Goal: Task Accomplishment & Management: Use online tool/utility

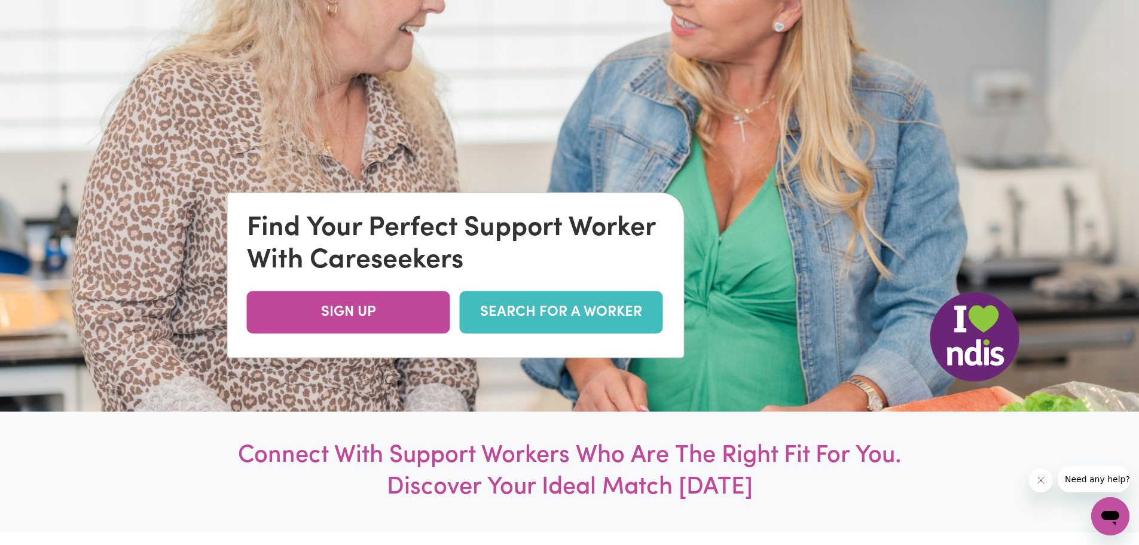
scroll to position [179, 0]
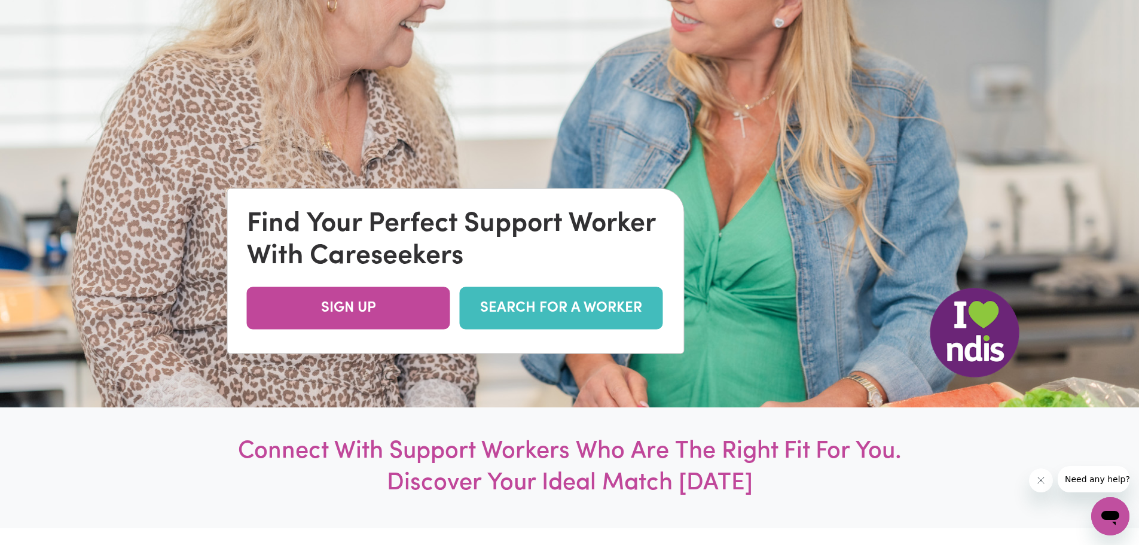
click at [590, 307] on link "SEARCH FOR A WORKER" at bounding box center [561, 308] width 203 height 42
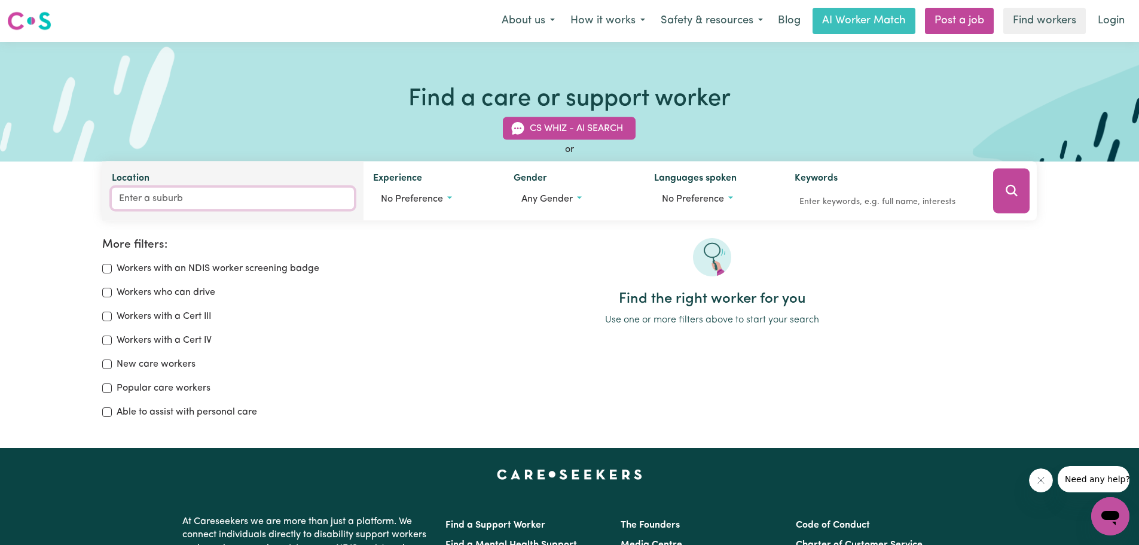
click at [118, 191] on input "Location" at bounding box center [233, 199] width 243 height 22
type input "poi"
type input "poiNT ARKWRIGHT, [GEOGRAPHIC_DATA], 4573"
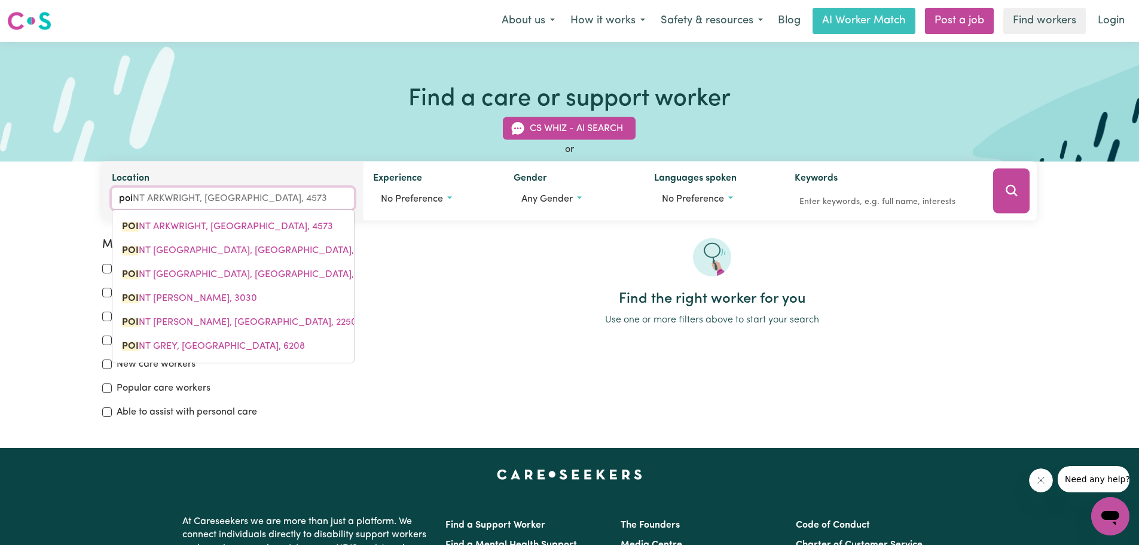
type input "poin"
type input "poinT ARKWRIGHT, [GEOGRAPHIC_DATA], 4573"
type input "point"
type input "point ARKWRIGHT, [GEOGRAPHIC_DATA], 4573"
type input "point c"
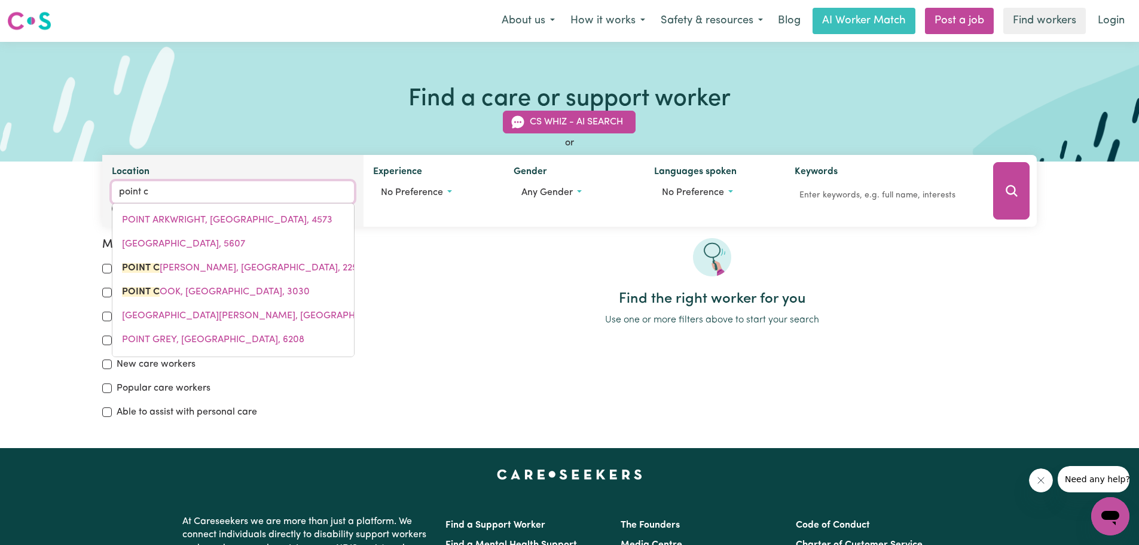
type input "[STREET_ADDRESS]"
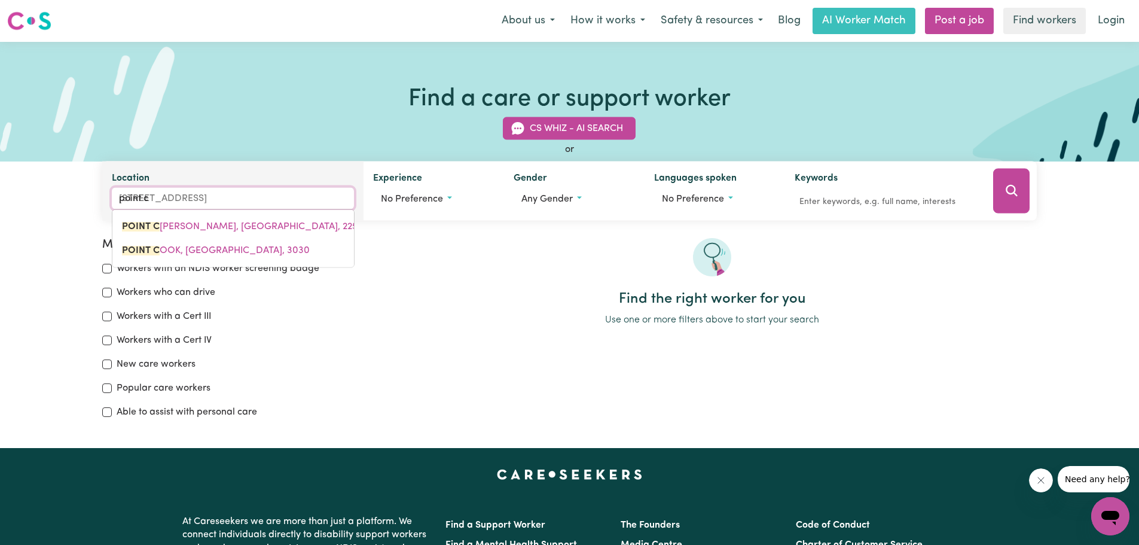
type input "point co"
type input "point coo"
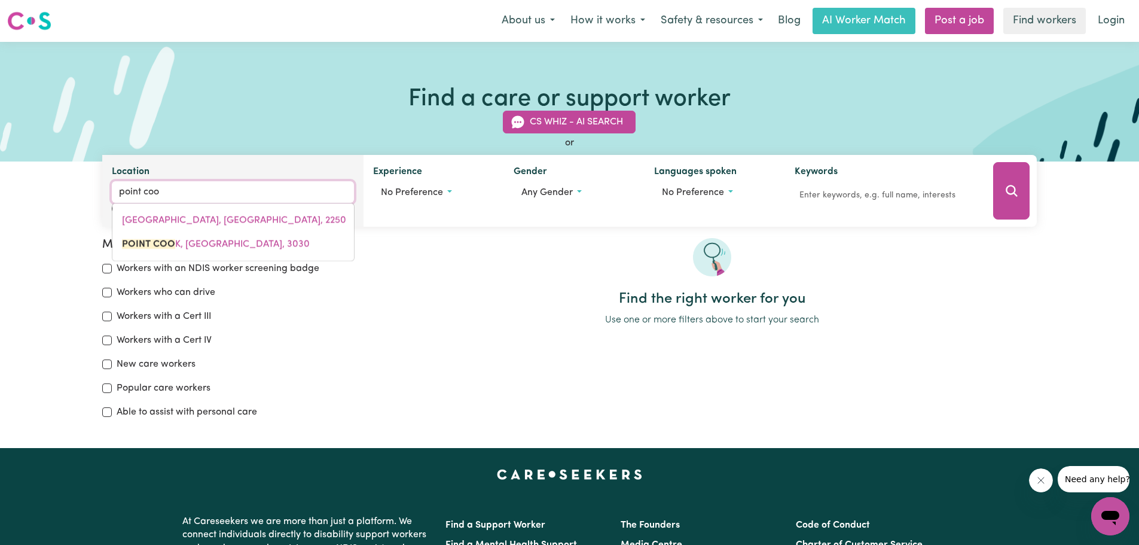
type input "point [PERSON_NAME][GEOGRAPHIC_DATA], 3030"
type input "point cook"
type input "point [PERSON_NAME], 3030"
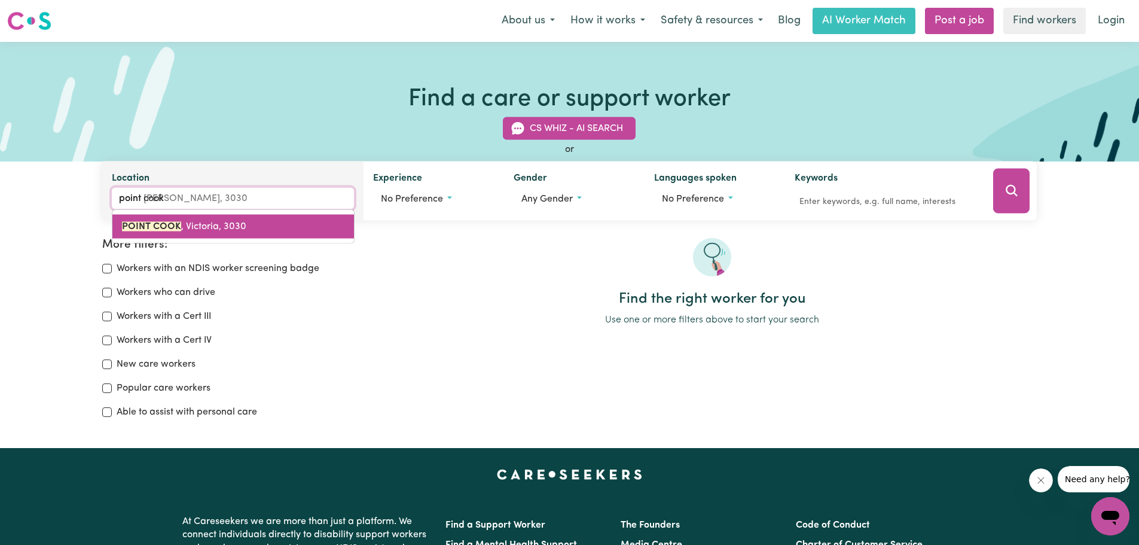
click at [162, 224] on mark "POINT COOK" at bounding box center [151, 227] width 59 height 10
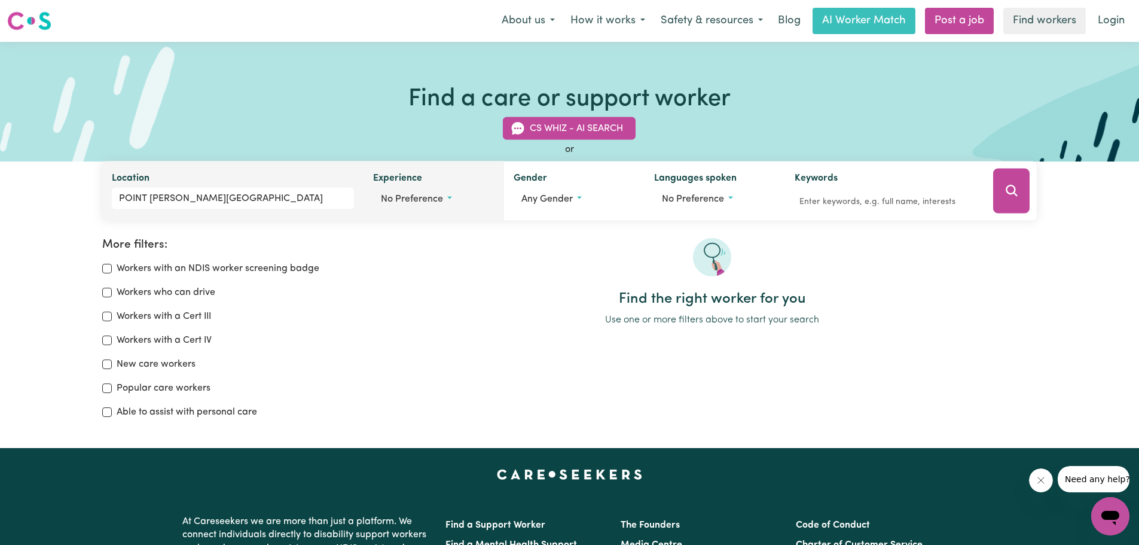
click at [447, 199] on button "No preference" at bounding box center [433, 199] width 121 height 23
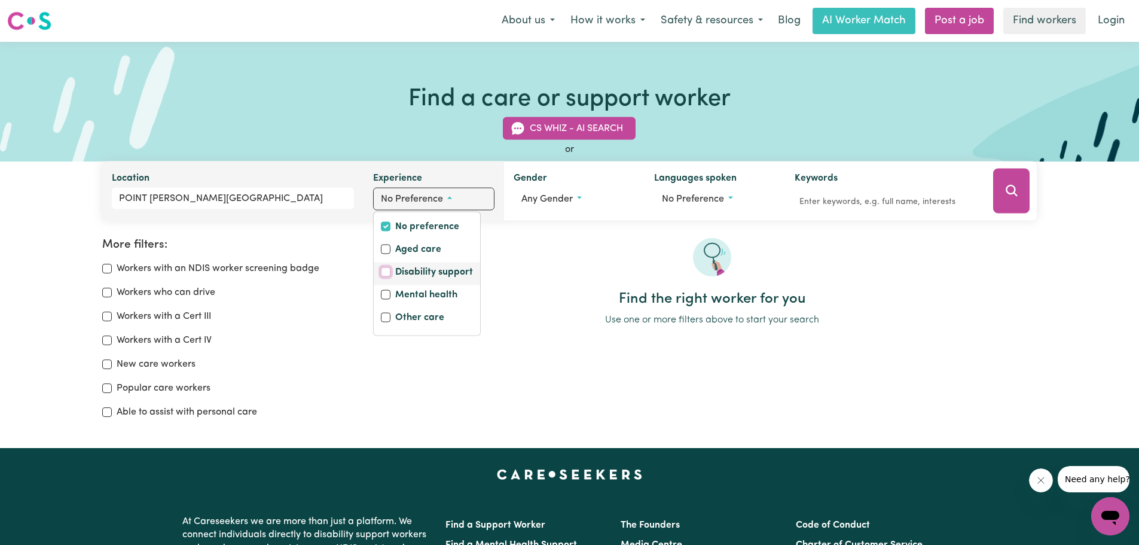
click at [383, 270] on input "Disability support" at bounding box center [386, 272] width 10 height 10
checkbox input "true"
checkbox input "false"
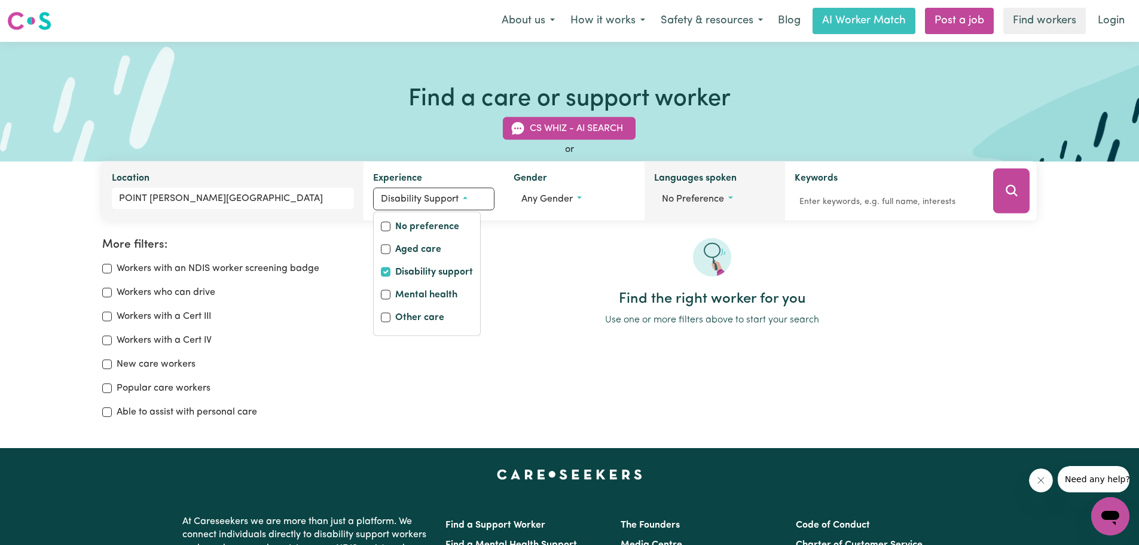
click at [727, 197] on button "No preference" at bounding box center [714, 199] width 121 height 23
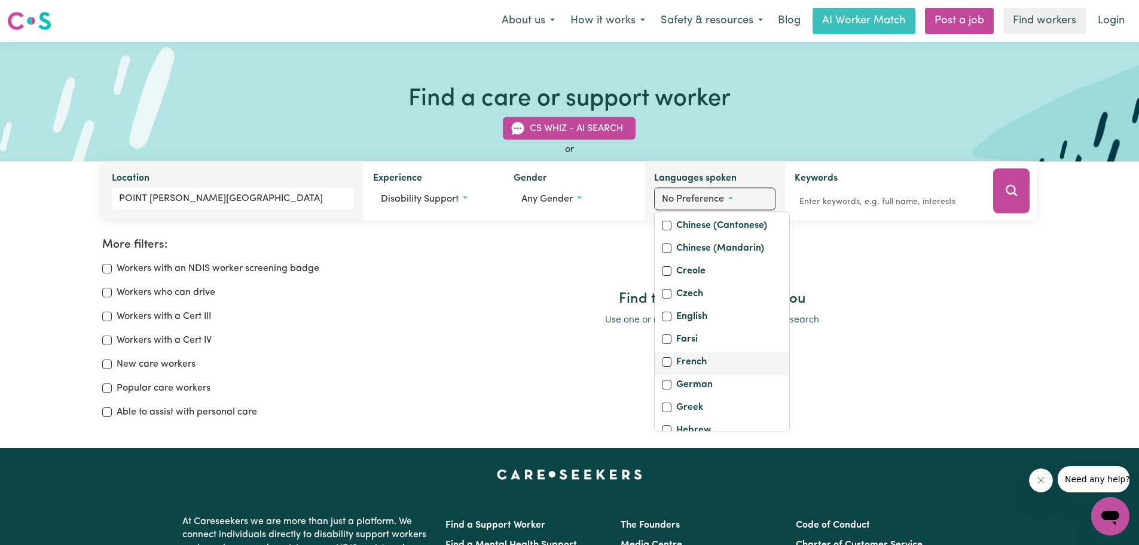
scroll to position [179, 0]
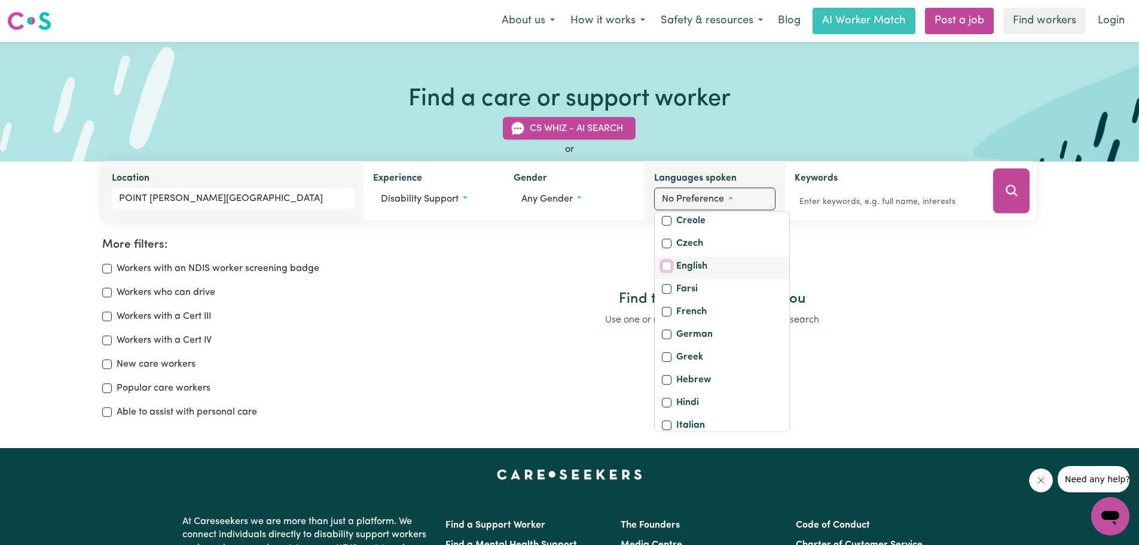
click at [667, 271] on input "English" at bounding box center [667, 266] width 10 height 10
checkbox input "true"
checkbox input "false"
click at [865, 311] on div "Find the right worker for you Use one or more filters above to start your search" at bounding box center [712, 282] width 650 height 89
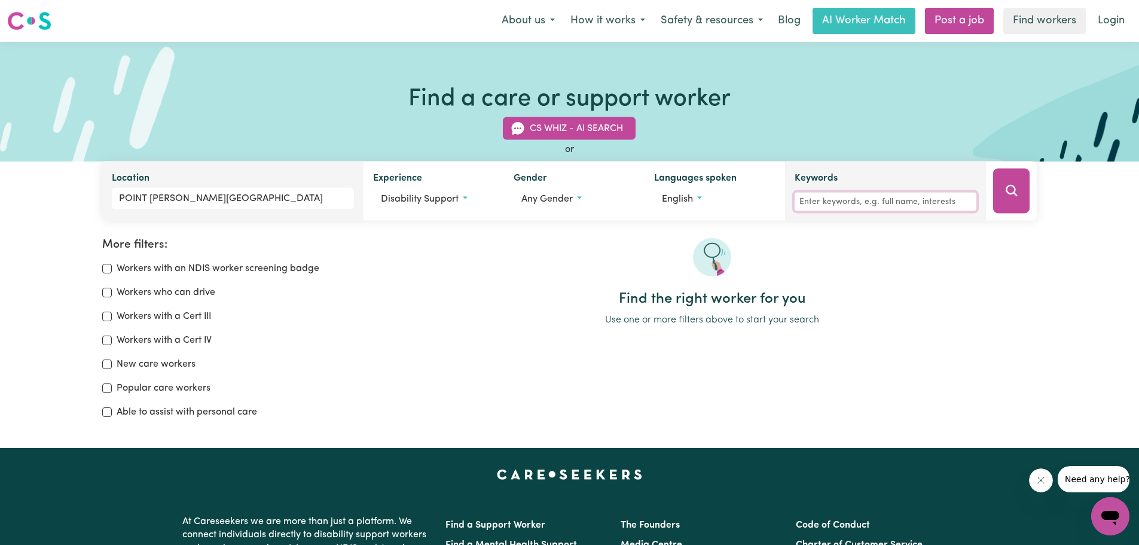
click at [804, 200] on input "Keywords" at bounding box center [886, 202] width 182 height 19
type input "[MEDICAL_DATA]"
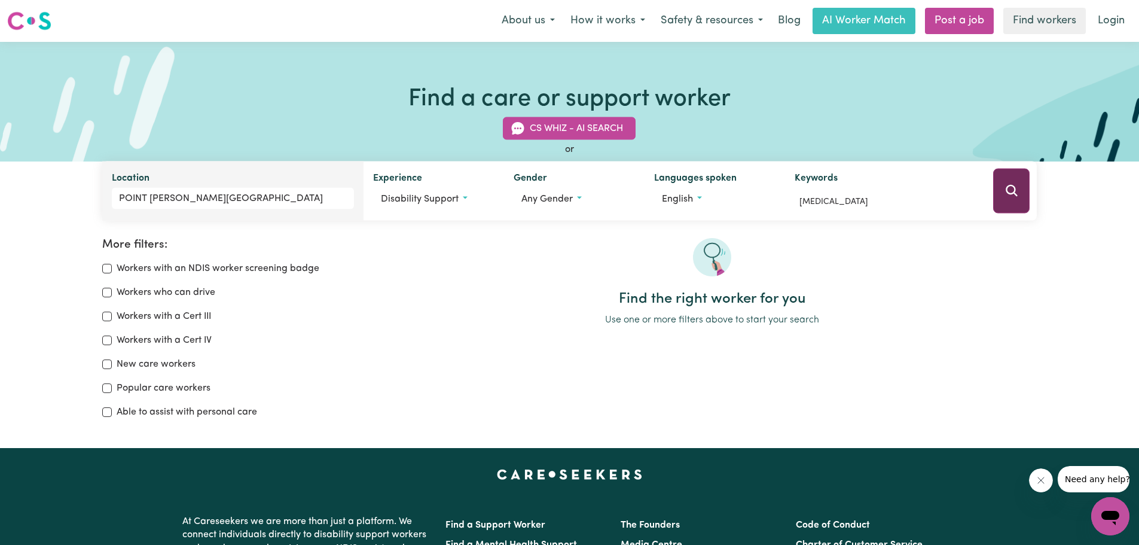
click at [1009, 188] on icon "Search" at bounding box center [1011, 190] width 11 height 11
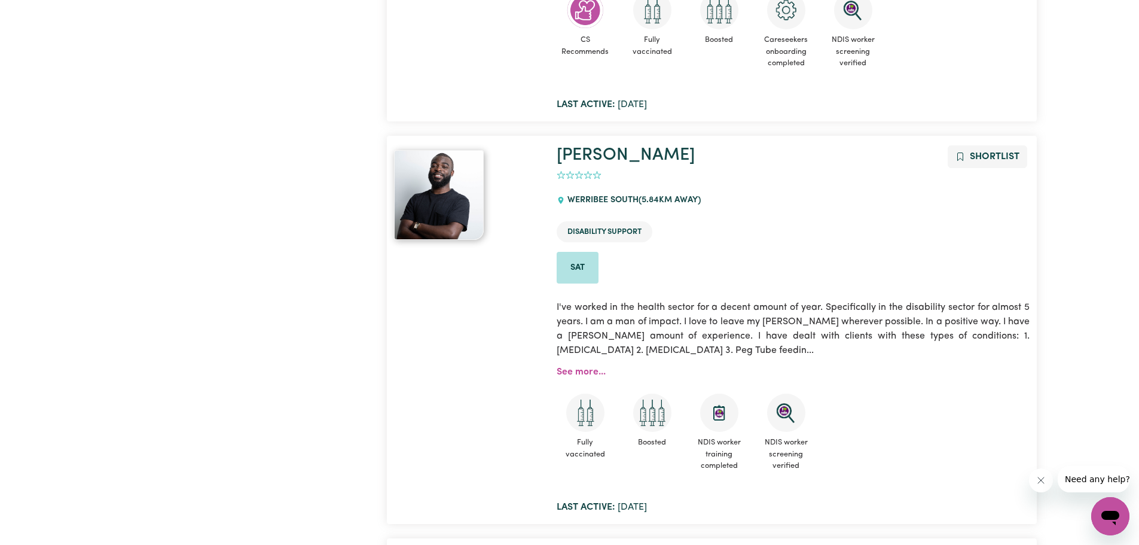
scroll to position [558, 0]
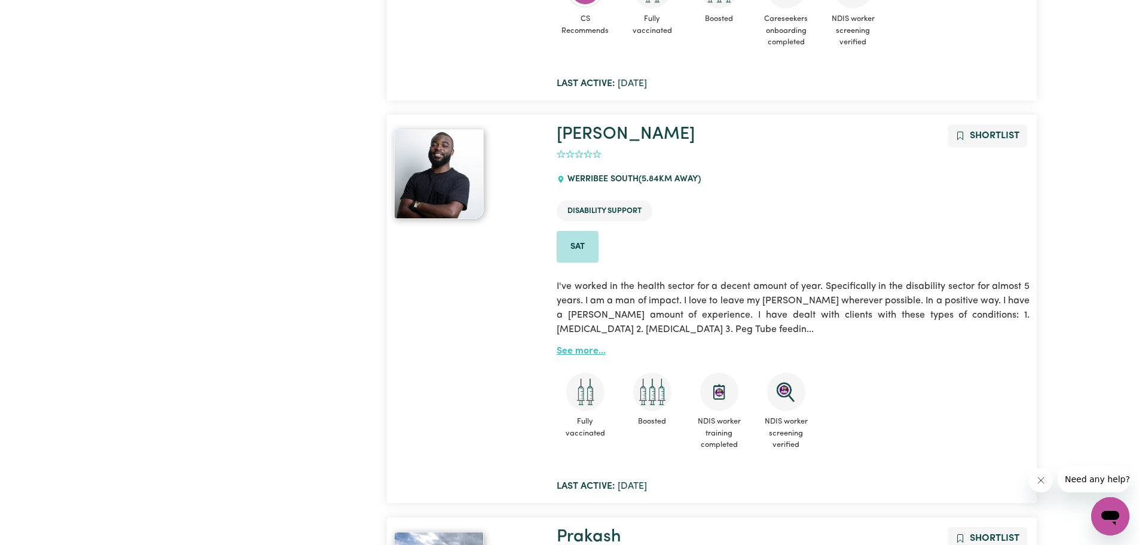
click at [585, 350] on link "See more..." at bounding box center [581, 351] width 49 height 10
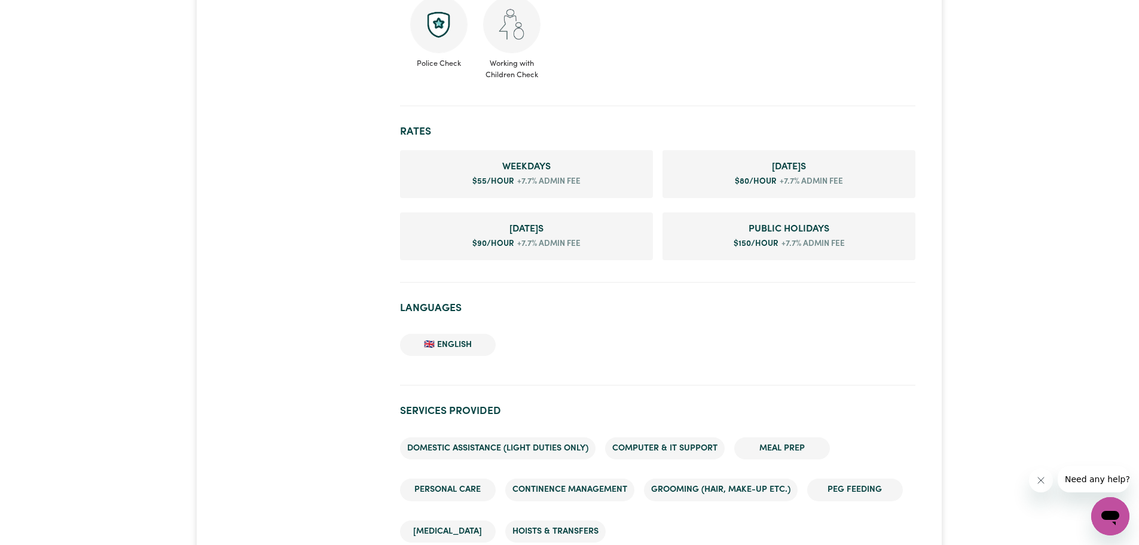
scroll to position [1016, 0]
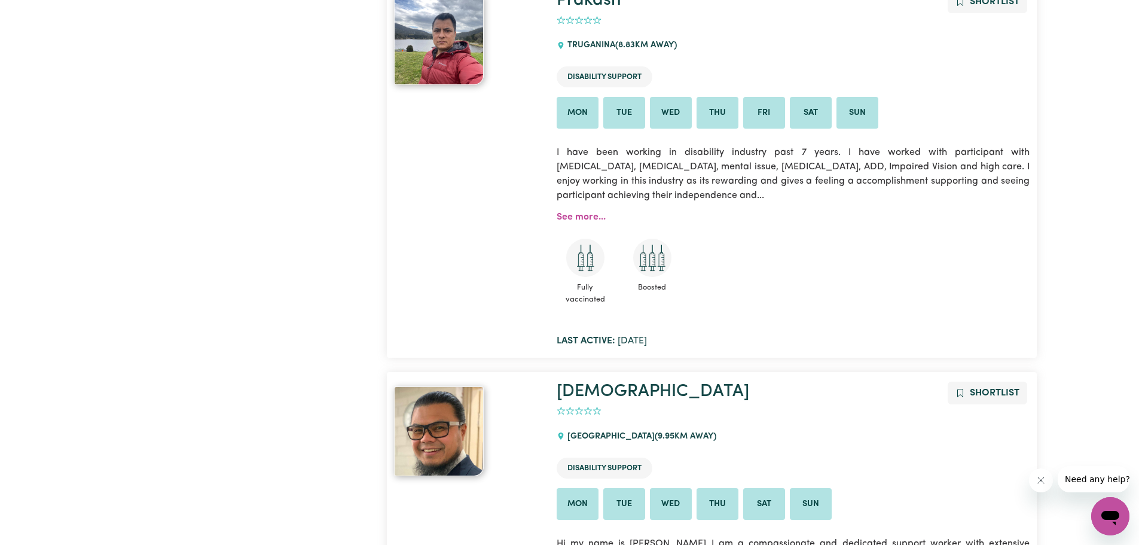
scroll to position [1097, 0]
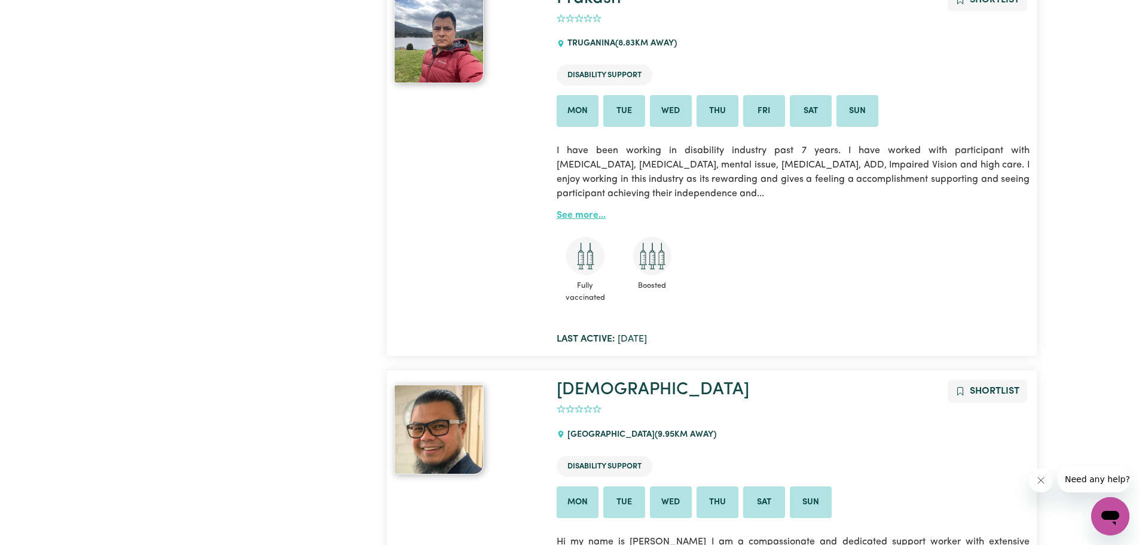
click at [582, 213] on link "See more..." at bounding box center [581, 215] width 49 height 10
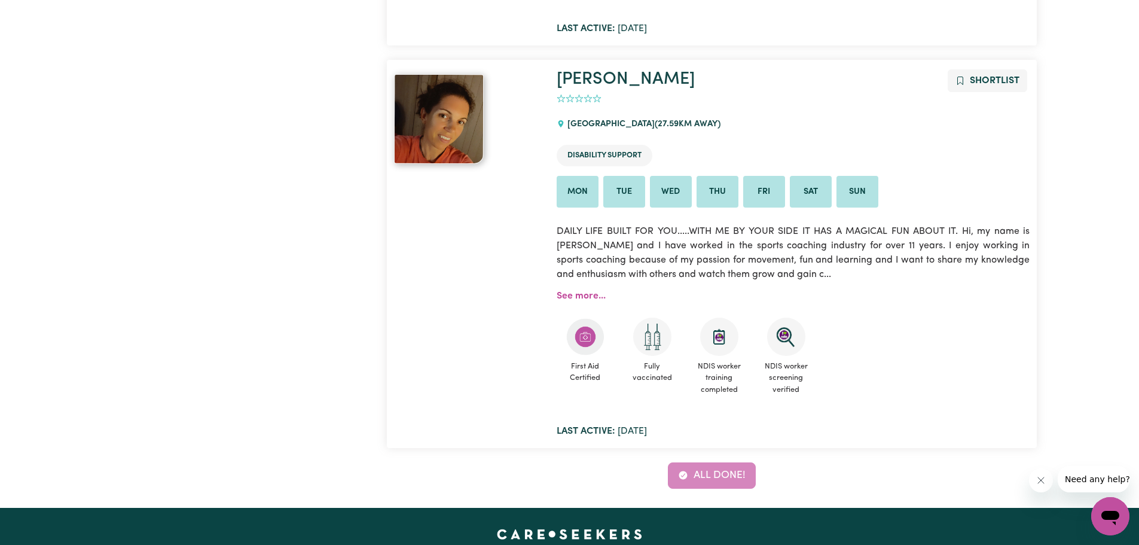
scroll to position [3428, 0]
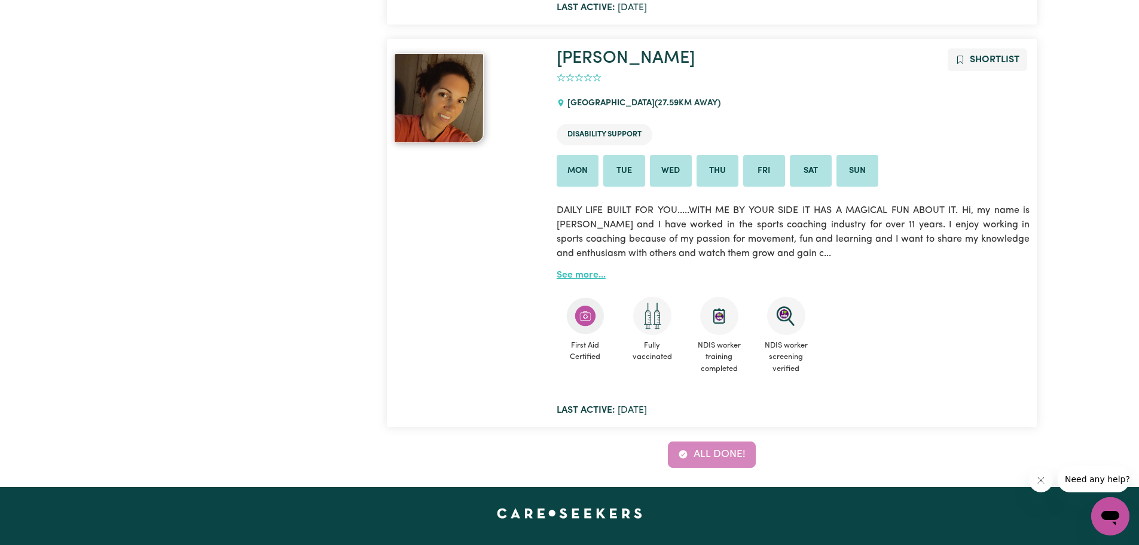
click at [582, 274] on link "See more..." at bounding box center [581, 275] width 49 height 10
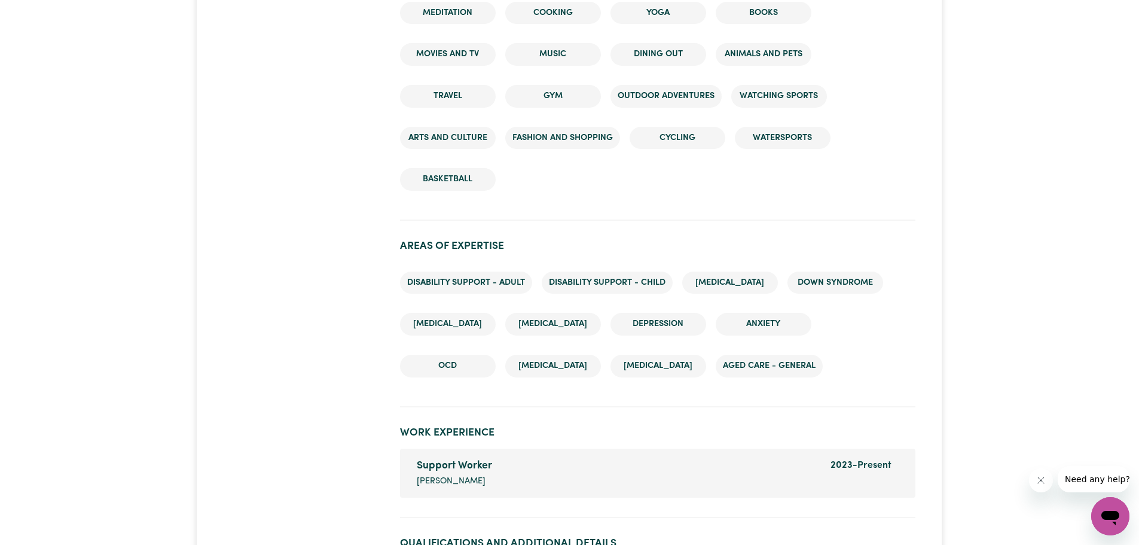
scroll to position [1853, 0]
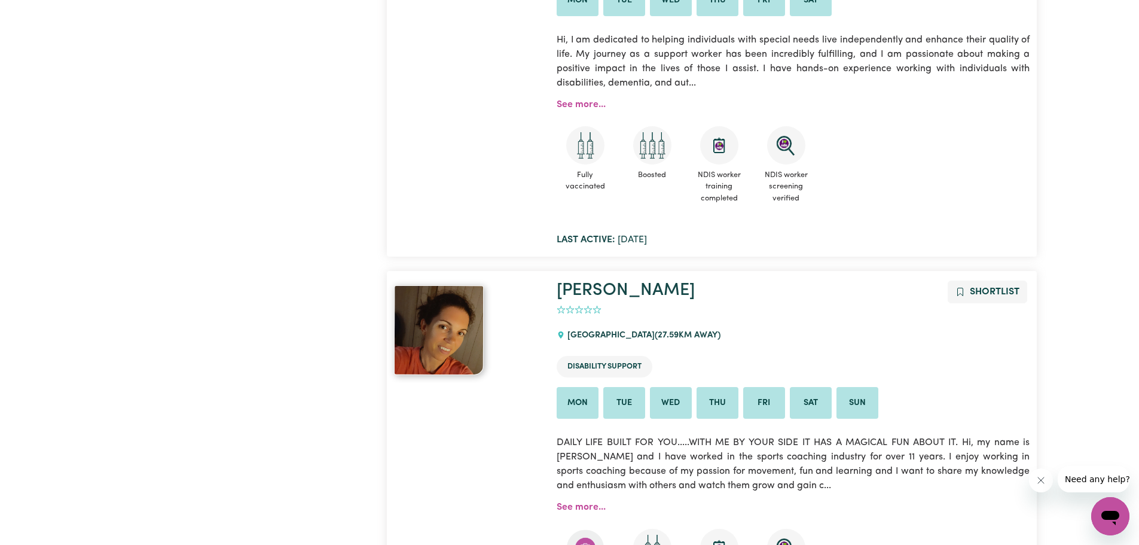
scroll to position [3428, 0]
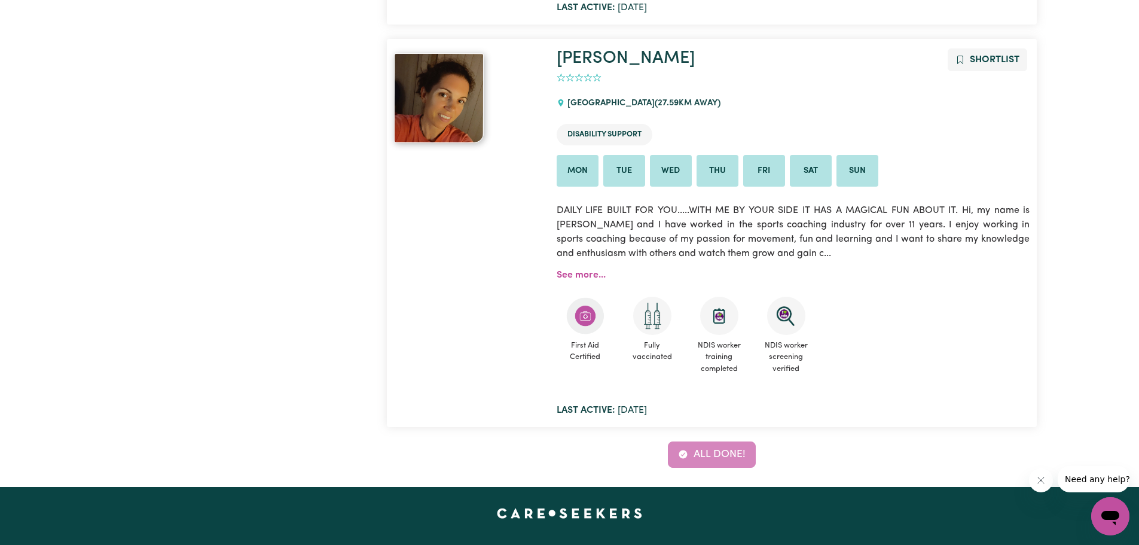
click at [468, 189] on div at bounding box center [468, 232] width 163 height 369
click at [439, 97] on img at bounding box center [439, 98] width 90 height 90
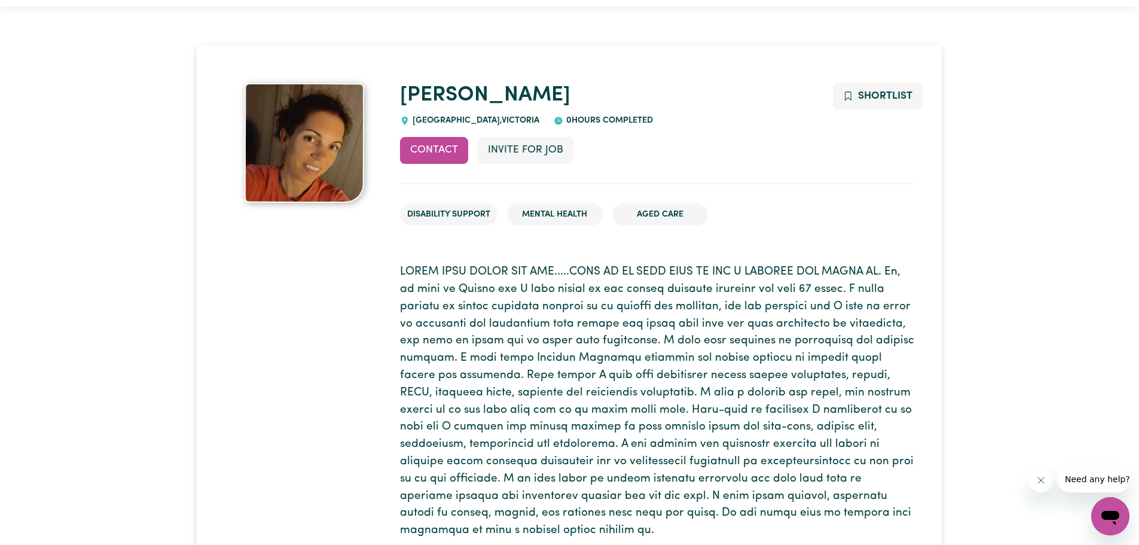
scroll to position [1, 0]
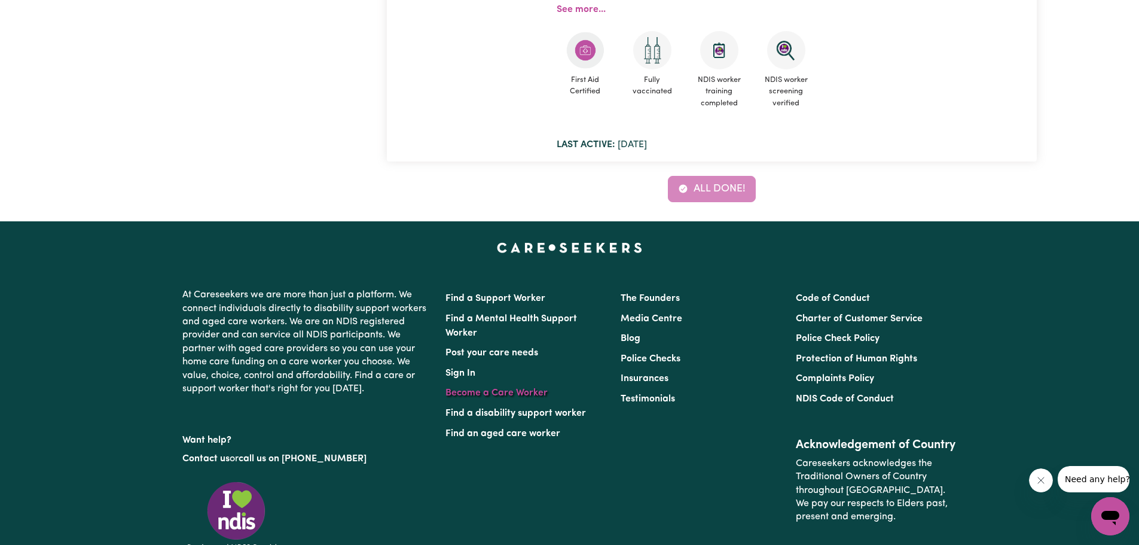
scroll to position [3428, 0]
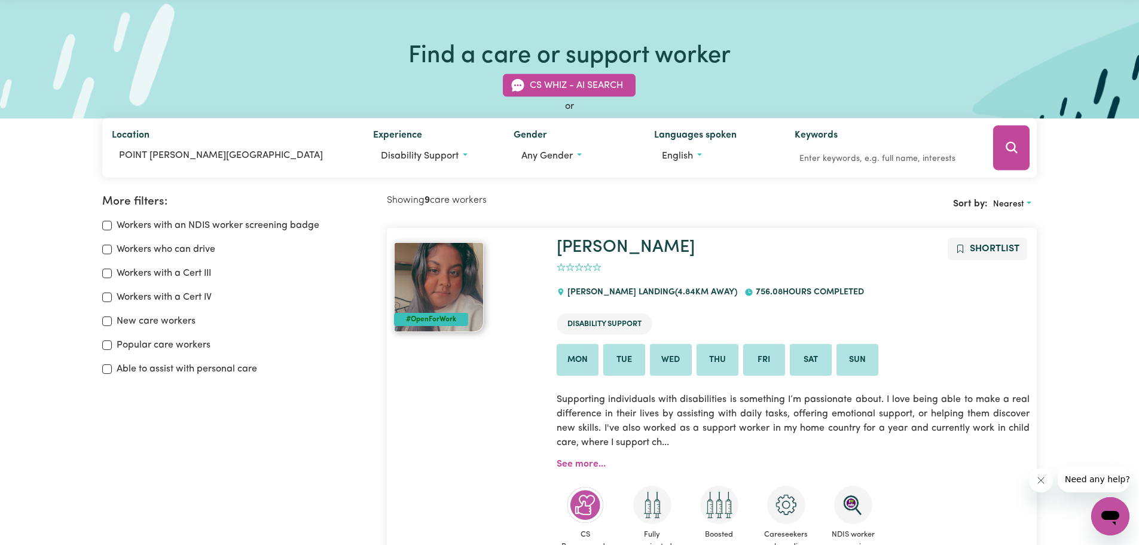
scroll to position [10, 0]
